Goal: Communication & Community: Connect with others

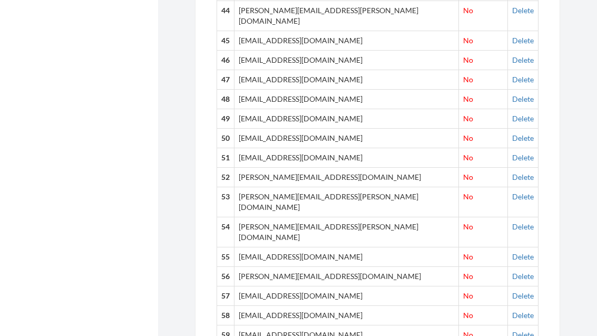
scroll to position [1481, 0]
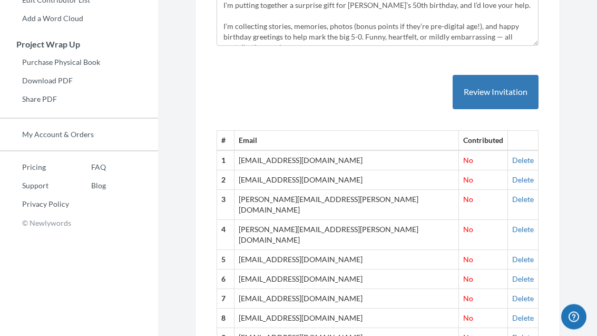
scroll to position [240, 0]
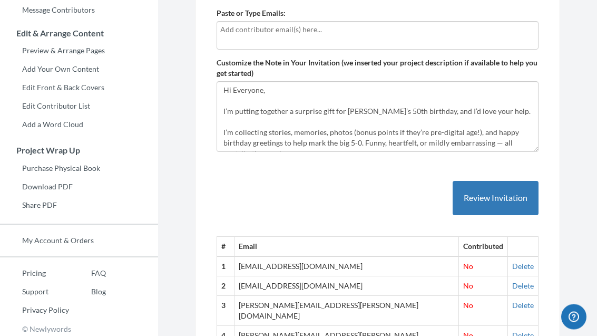
scroll to position [185, 0]
click at [41, 125] on link "Add a Word Cloud" at bounding box center [79, 125] width 158 height 16
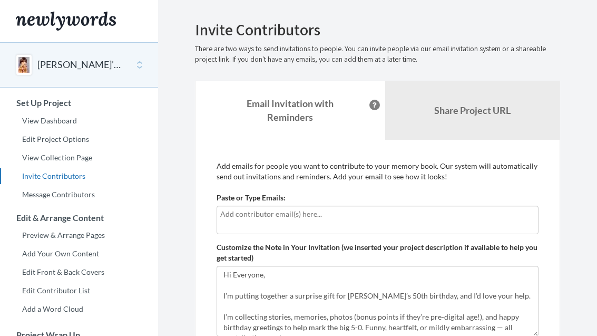
click at [484, 115] on b "Share Project URL" at bounding box center [472, 110] width 76 height 12
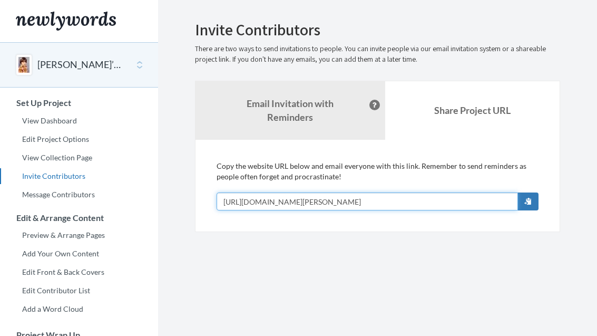
click at [399, 198] on input "[URL][DOMAIN_NAME][PERSON_NAME]" at bounding box center [368, 201] width 302 height 18
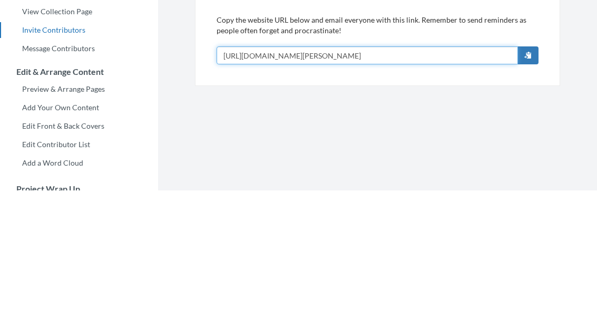
click at [318, 192] on input "[URL][DOMAIN_NAME][PERSON_NAME]" at bounding box center [368, 201] width 302 height 18
click at [319, 192] on input "[URL][DOMAIN_NAME][PERSON_NAME]" at bounding box center [368, 201] width 302 height 18
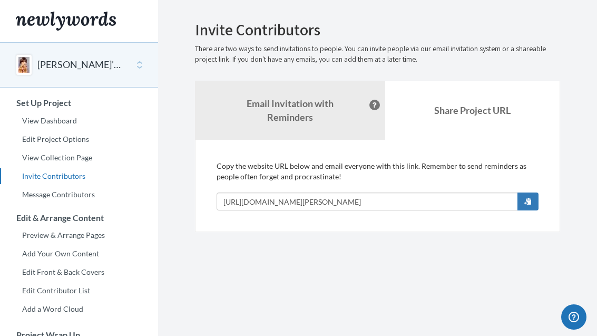
click at [316, 115] on link "Email Invitation with Reminders" at bounding box center [291, 110] width 190 height 59
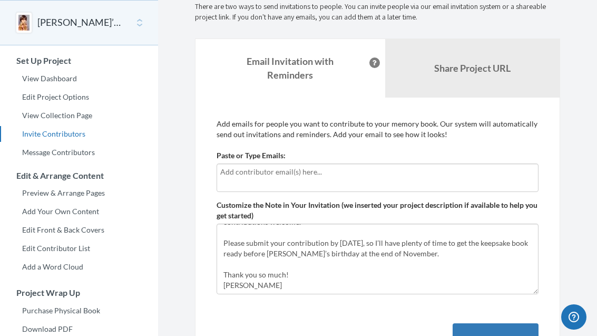
scroll to position [74, 0]
click at [304, 177] on input "text" at bounding box center [377, 172] width 315 height 12
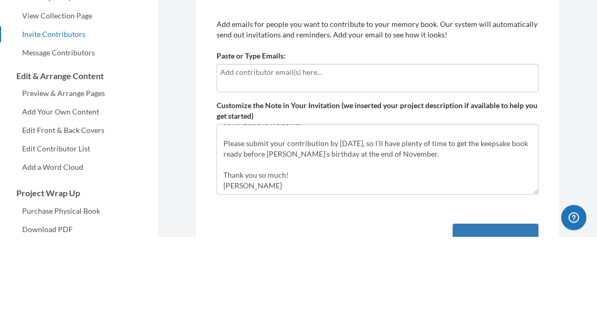
click at [317, 166] on input "text" at bounding box center [377, 172] width 315 height 12
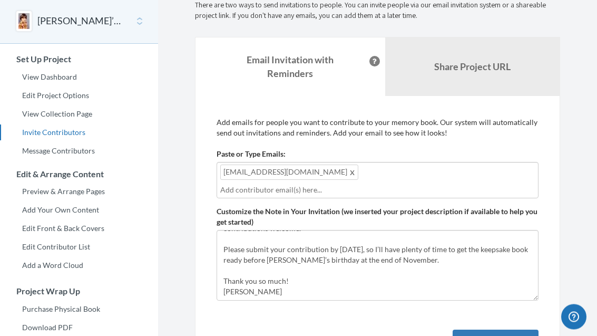
scroll to position [44, 0]
click at [353, 188] on input "text" at bounding box center [377, 190] width 315 height 12
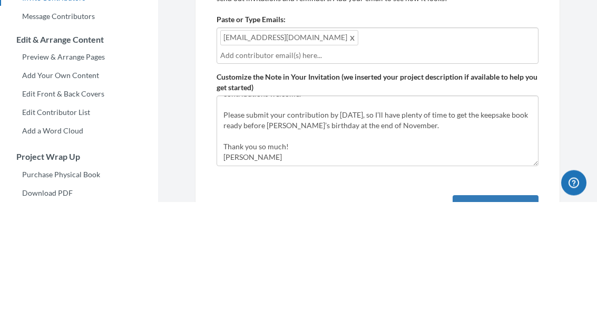
click at [303, 184] on input "text" at bounding box center [377, 190] width 315 height 12
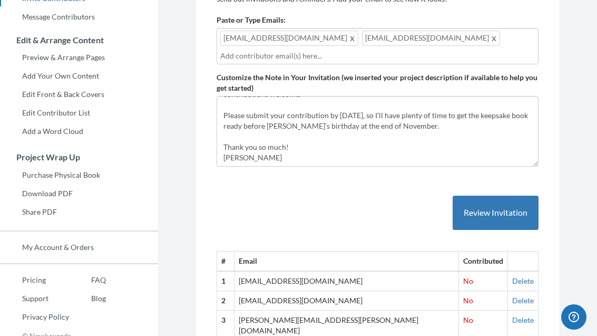
scroll to position [178, 0]
click at [293, 58] on input "text" at bounding box center [377, 56] width 315 height 12
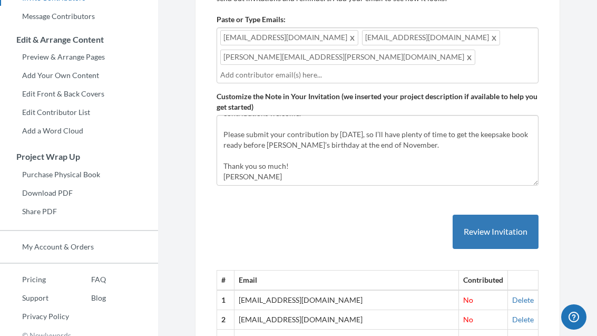
click at [505, 215] on button "Review Invitation" at bounding box center [496, 232] width 86 height 34
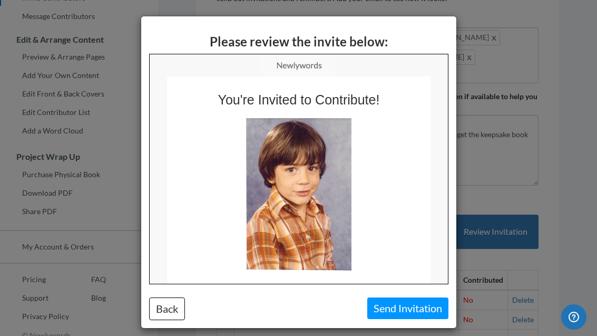
scroll to position [0, 0]
click at [412, 306] on button "Send Invitation" at bounding box center [408, 308] width 81 height 22
